Goal: Task Accomplishment & Management: Manage account settings

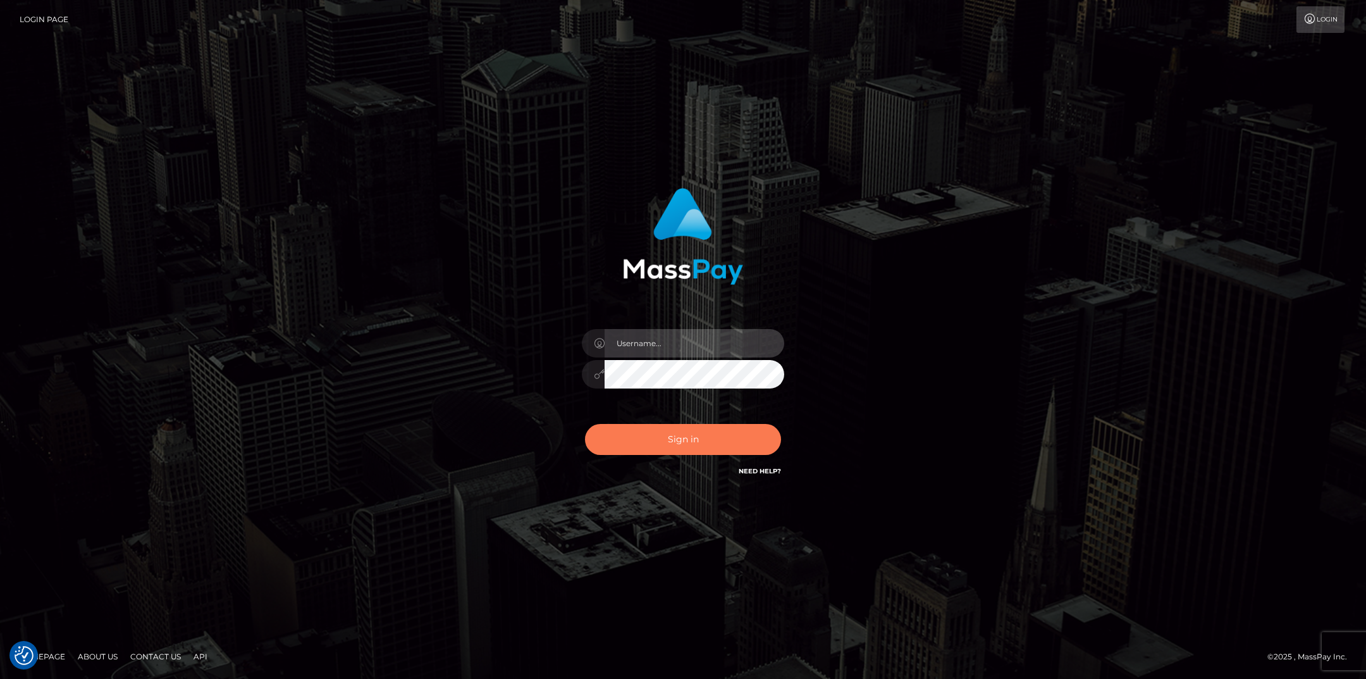
type input "Marcopolo"
click at [695, 431] on button "Sign in" at bounding box center [683, 439] width 196 height 31
type input "Marcopolo"
click at [668, 435] on button "Sign in" at bounding box center [683, 439] width 196 height 31
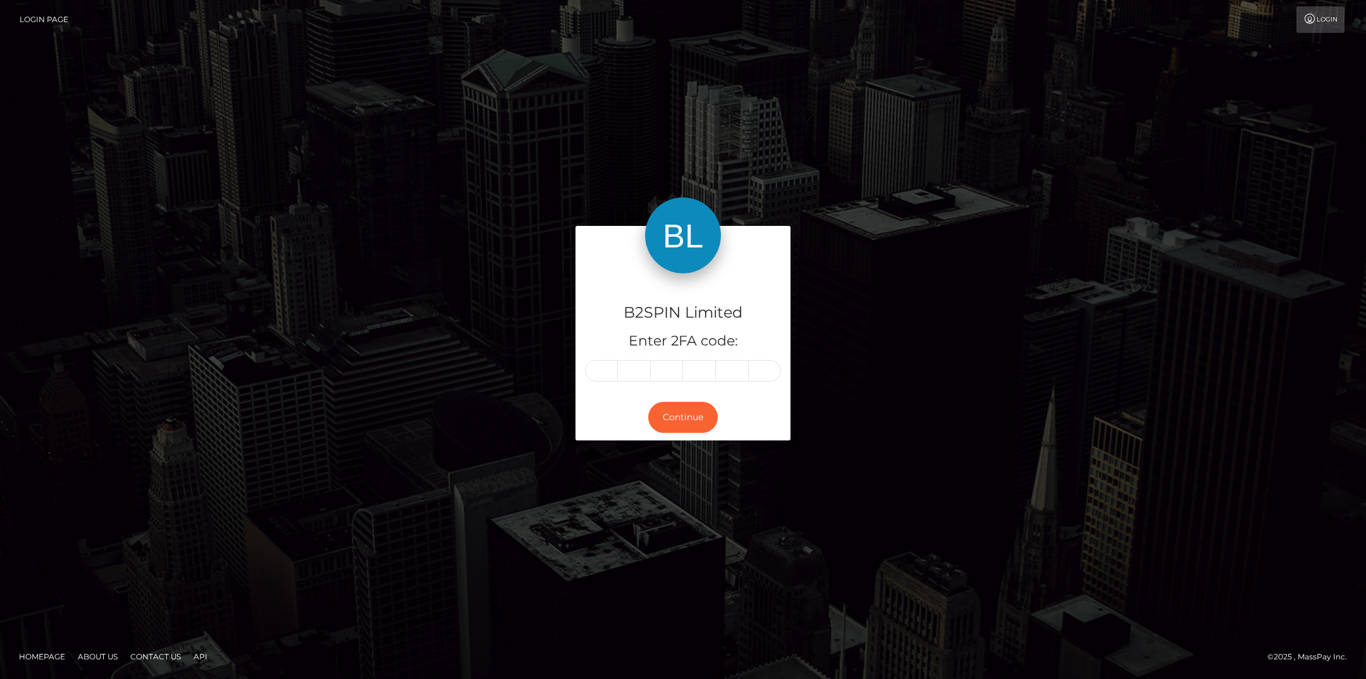
type input "7"
type input "4"
type input "1"
type input "5"
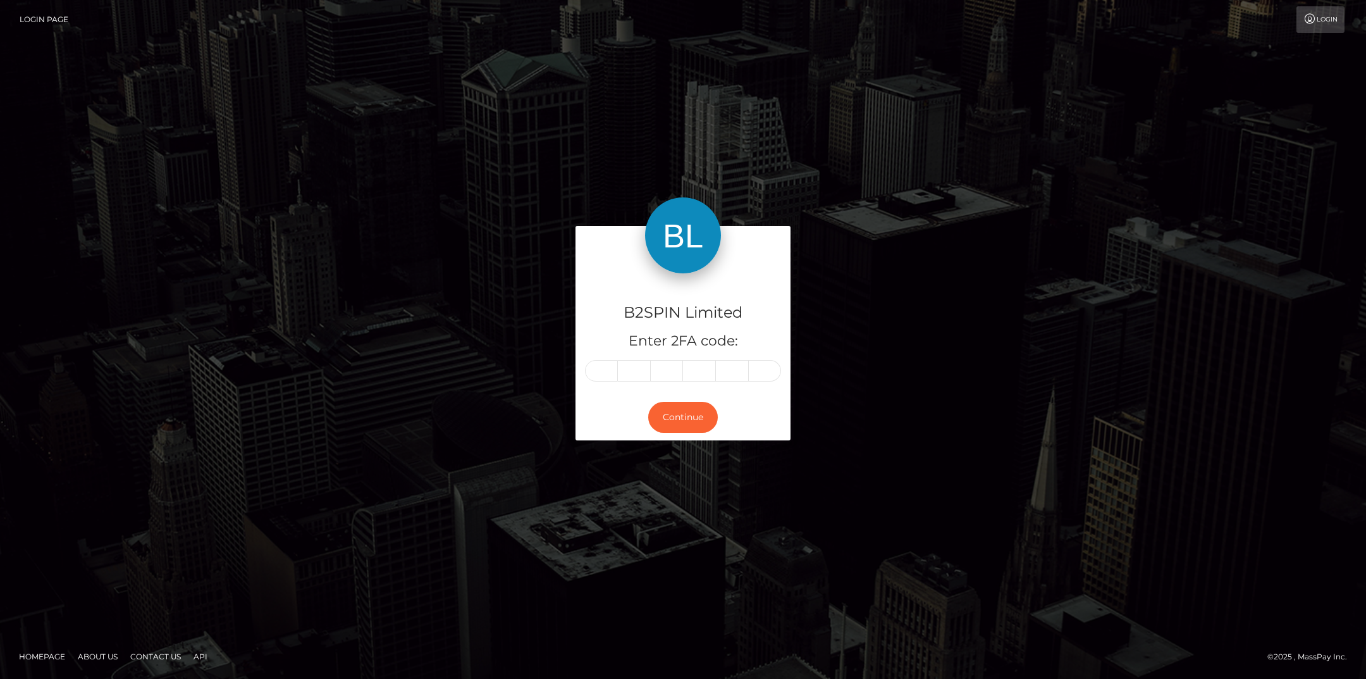
type input "3"
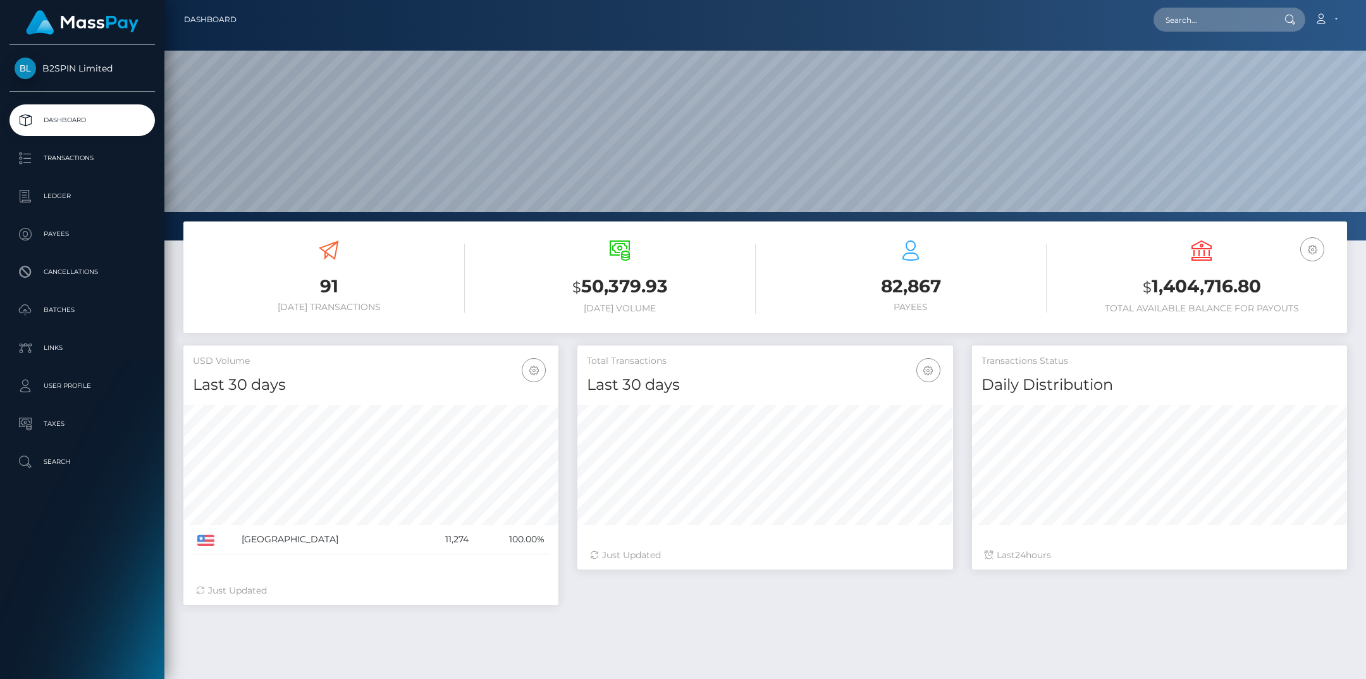
scroll to position [224, 375]
drag, startPoint x: 1149, startPoint y: 286, endPoint x: 1271, endPoint y: 286, distance: 121.4
click at [1271, 286] on h3 "$ 1,404,716.80" at bounding box center [1202, 287] width 272 height 26
copy h3 "1,404,716.80"
